Goal: Task Accomplishment & Management: Manage account settings

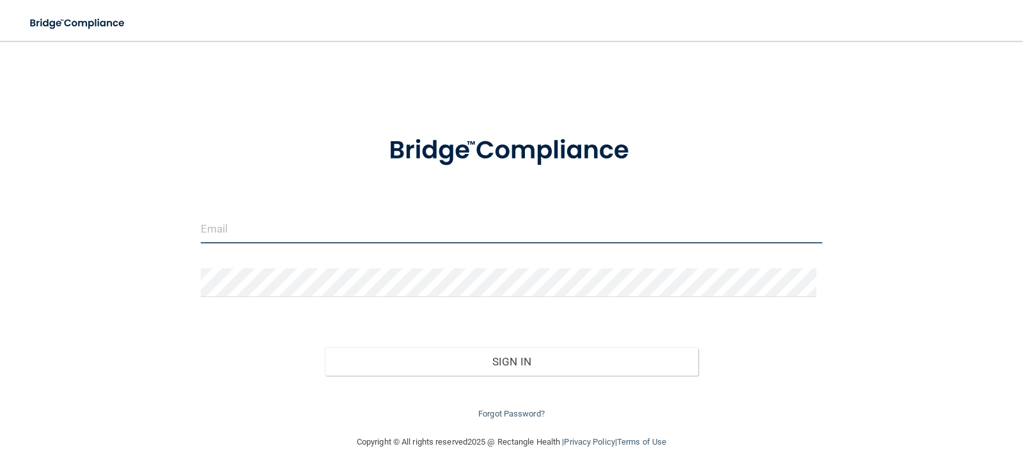
click at [254, 224] on input "email" at bounding box center [512, 229] width 622 height 29
type input "[EMAIL_ADDRESS][DOMAIN_NAME]"
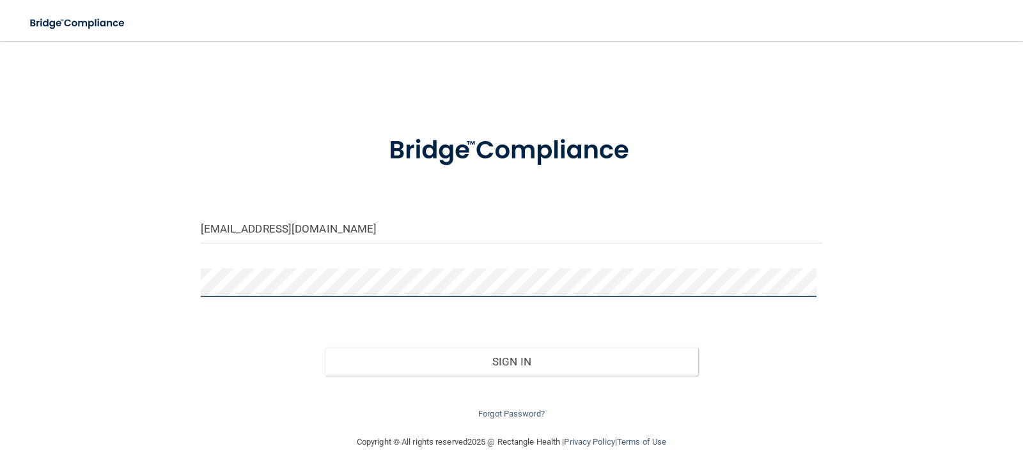
click at [325, 348] on button "Sign In" at bounding box center [511, 362] width 373 height 28
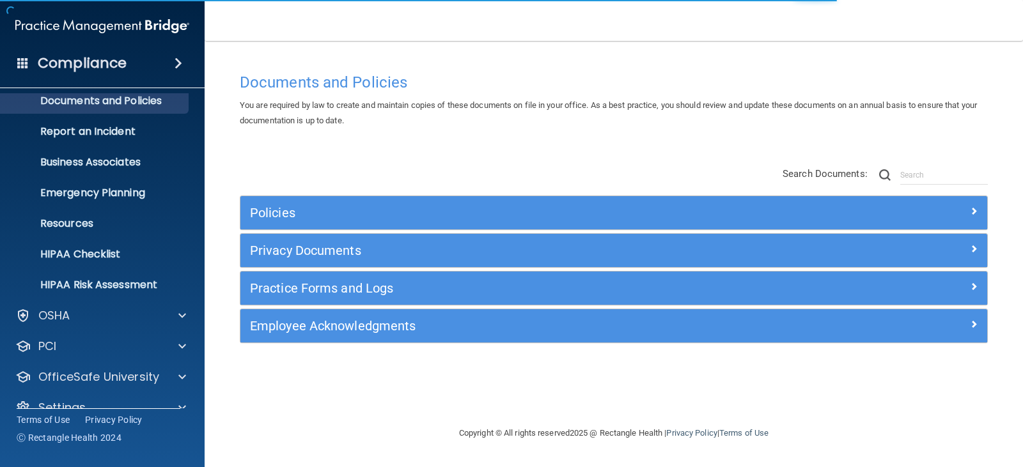
scroll to position [63, 0]
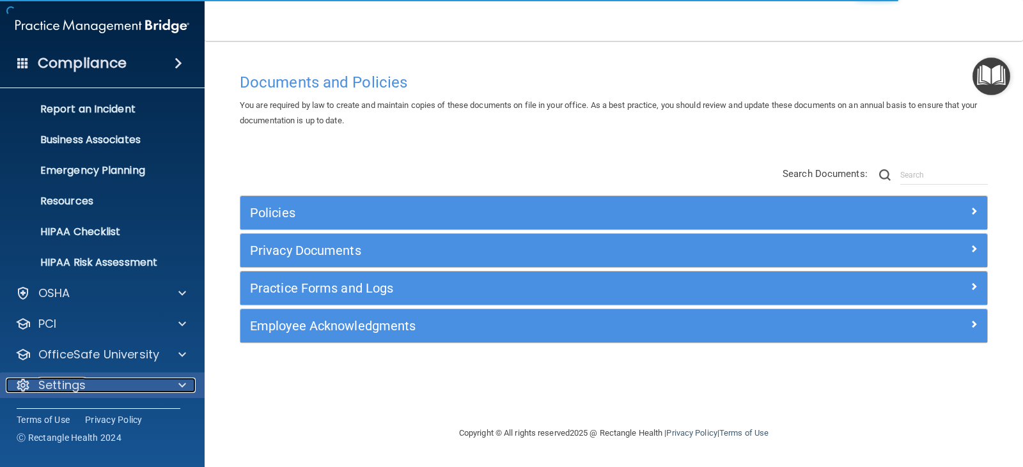
click at [175, 383] on div at bounding box center [180, 385] width 32 height 15
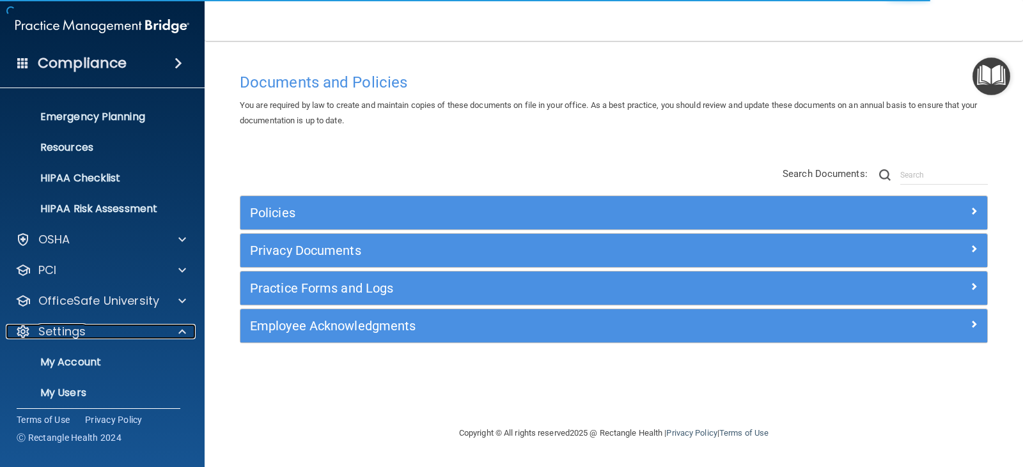
scroll to position [186, 0]
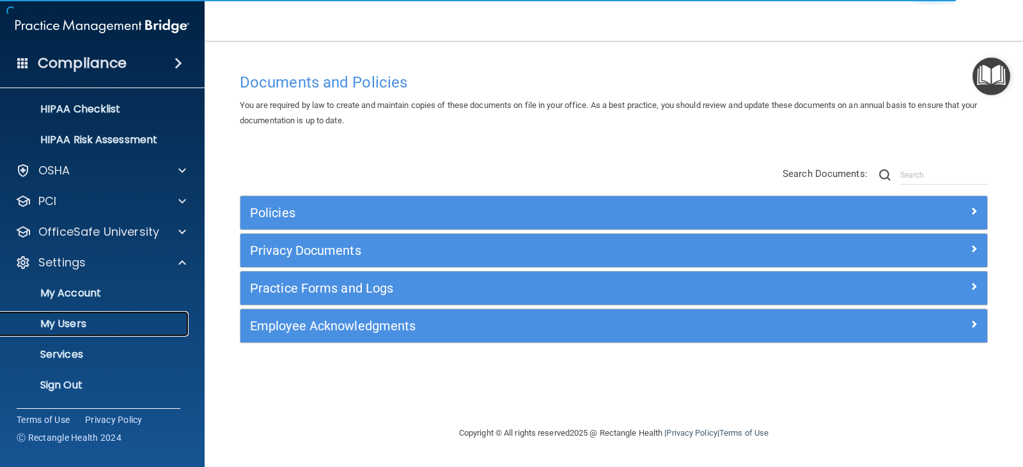
click at [82, 329] on p "My Users" at bounding box center [95, 324] width 175 height 13
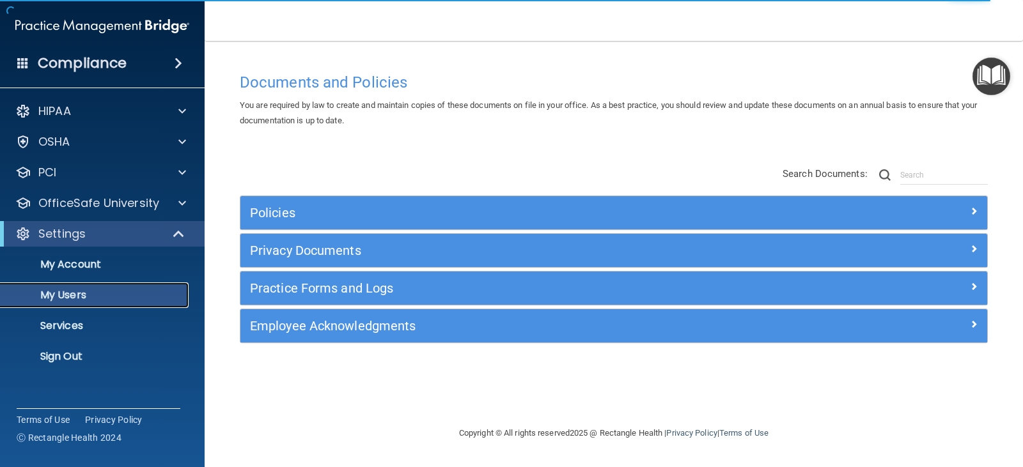
select select "20"
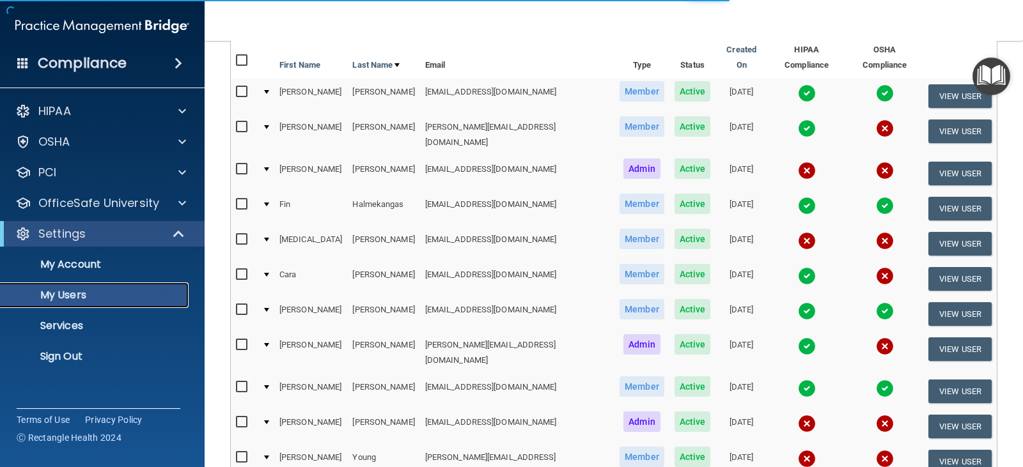
scroll to position [192, 0]
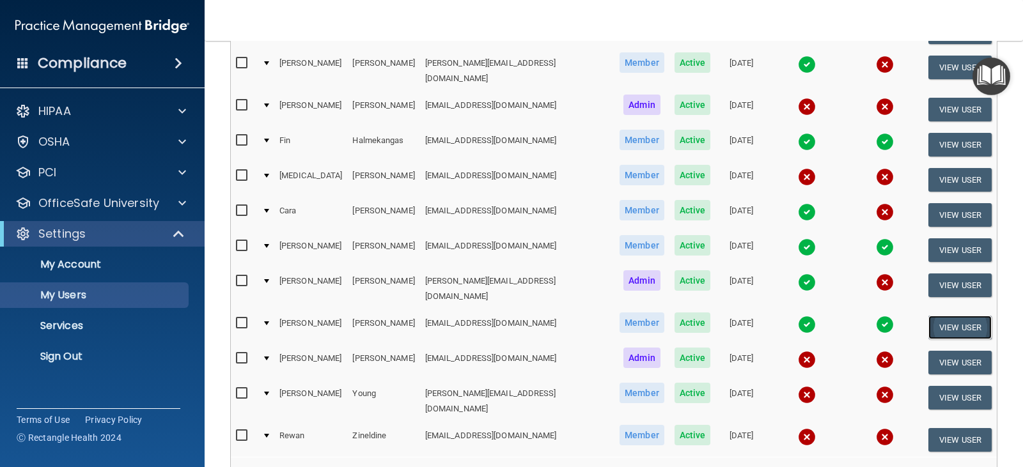
click at [963, 316] on button "View User" at bounding box center [959, 328] width 63 height 24
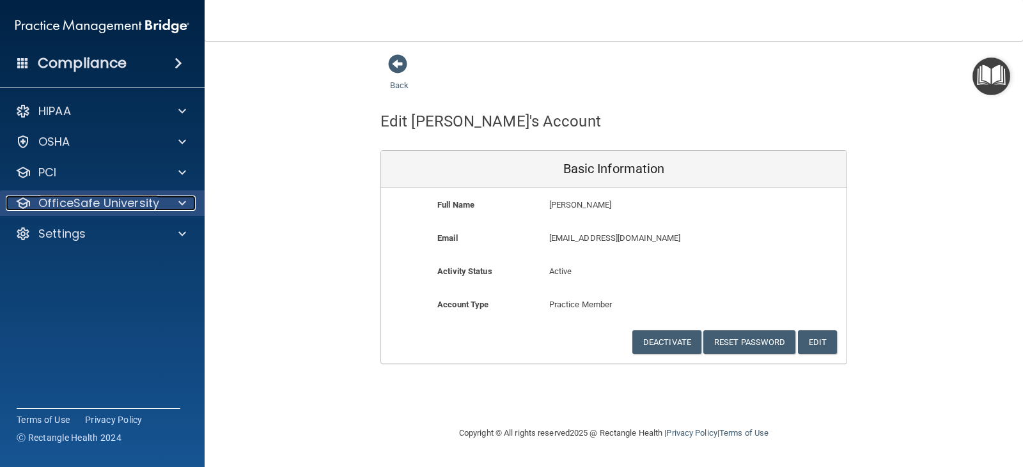
click at [190, 201] on div at bounding box center [180, 203] width 32 height 15
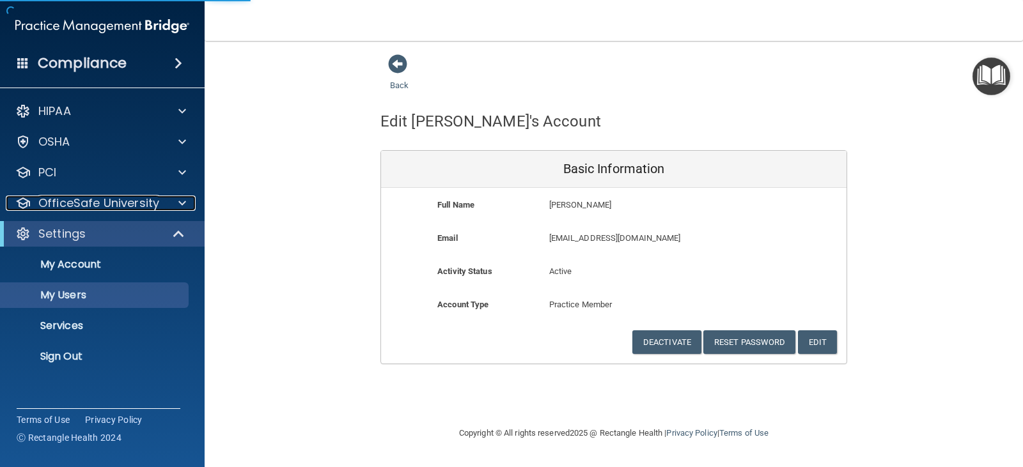
select select "20"
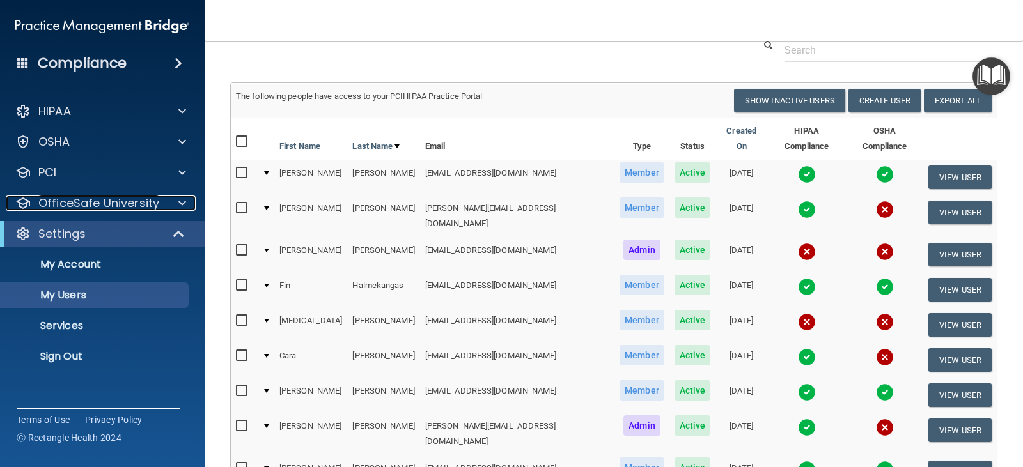
scroll to position [128, 0]
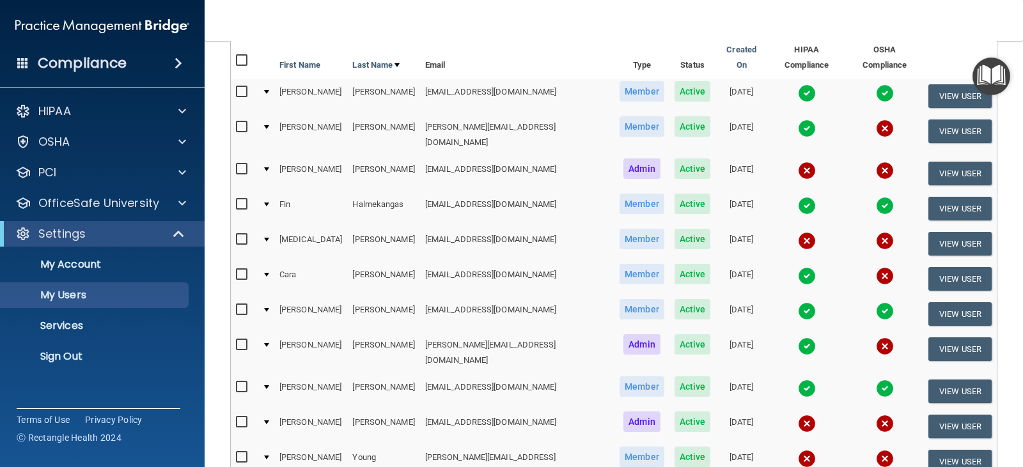
click at [268, 385] on div at bounding box center [266, 387] width 5 height 4
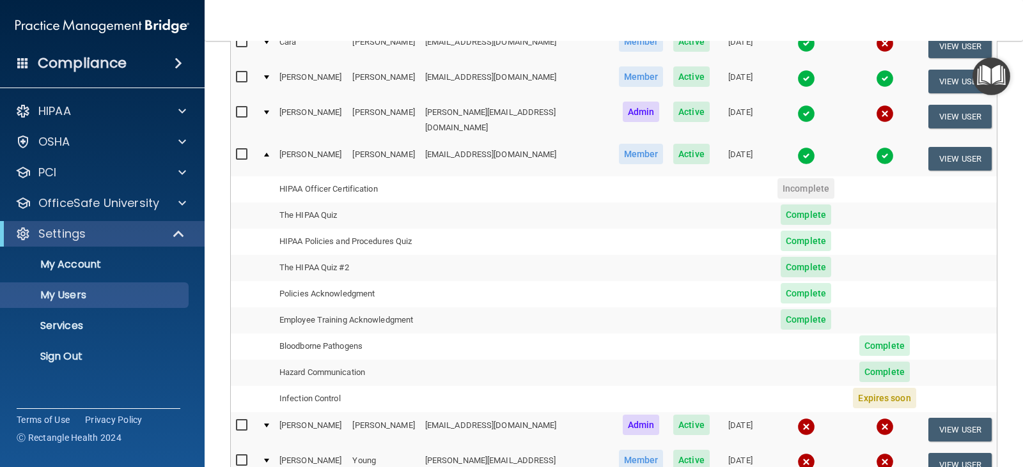
scroll to position [384, 0]
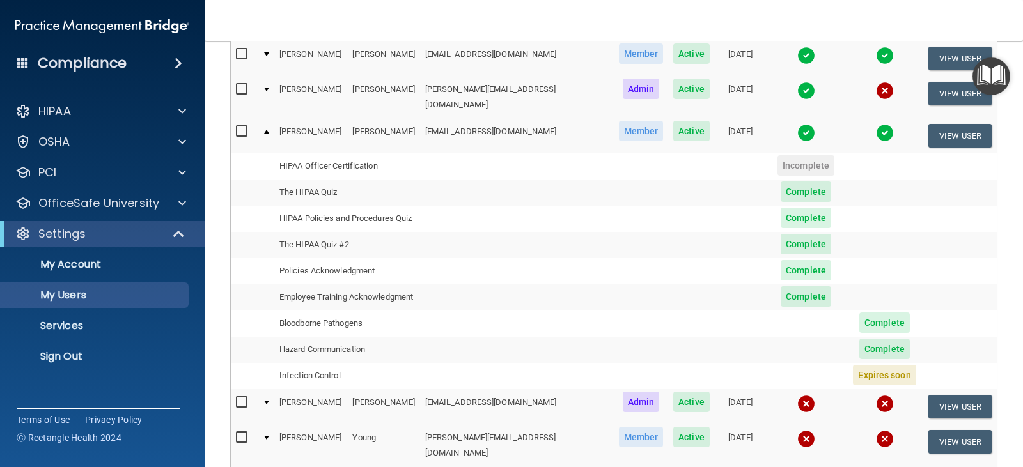
click at [861, 365] on span "Expires soon" at bounding box center [884, 375] width 63 height 20
